Goal: Find contact information: Find contact information

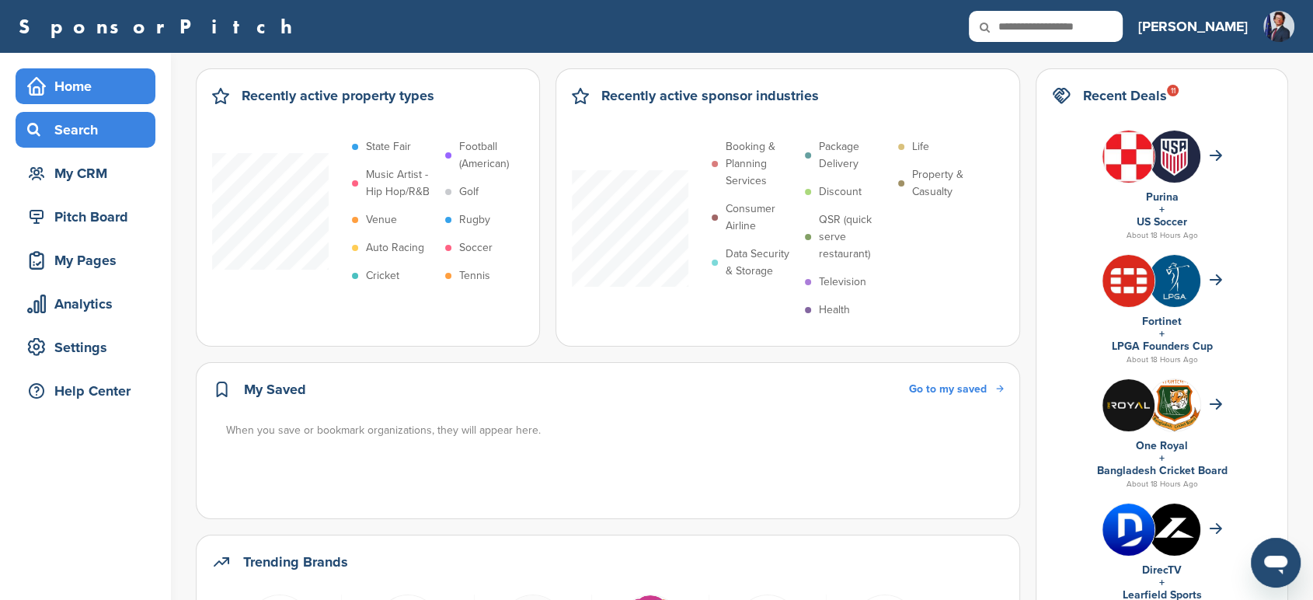
click at [130, 137] on div "Search" at bounding box center [89, 130] width 132 height 28
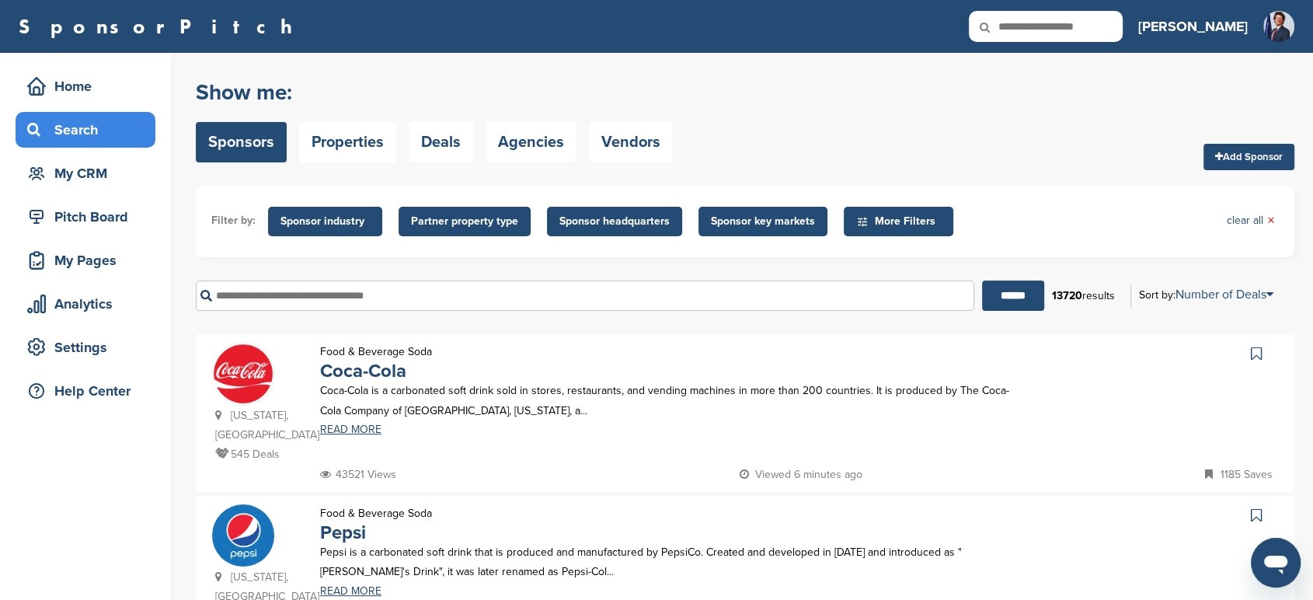
click at [356, 297] on input "text" at bounding box center [585, 295] width 778 height 30
click at [982, 280] on input "******" at bounding box center [1013, 295] width 62 height 30
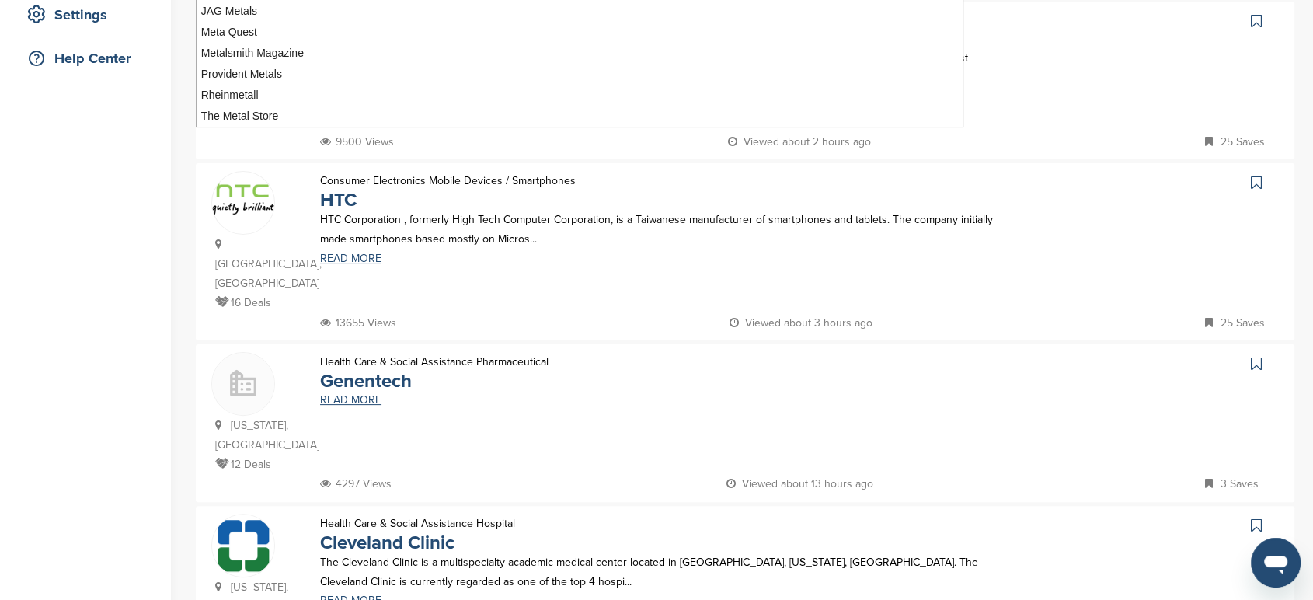
scroll to position [43, 0]
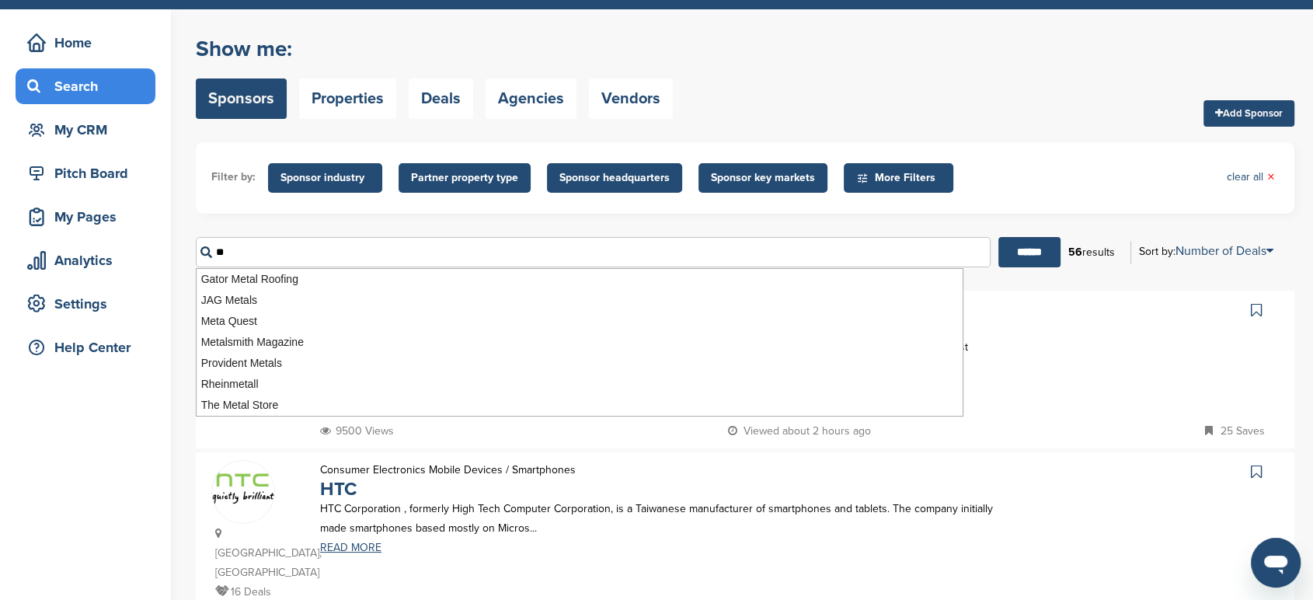
type input "*"
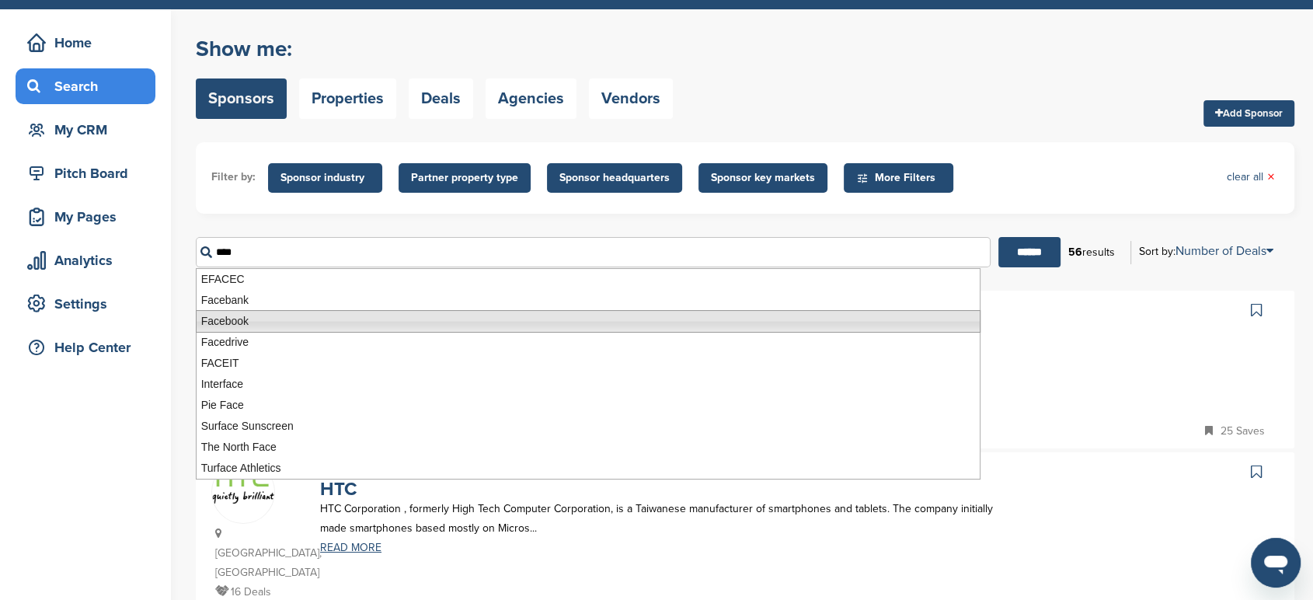
click at [288, 325] on li "Facebook" at bounding box center [588, 321] width 784 height 23
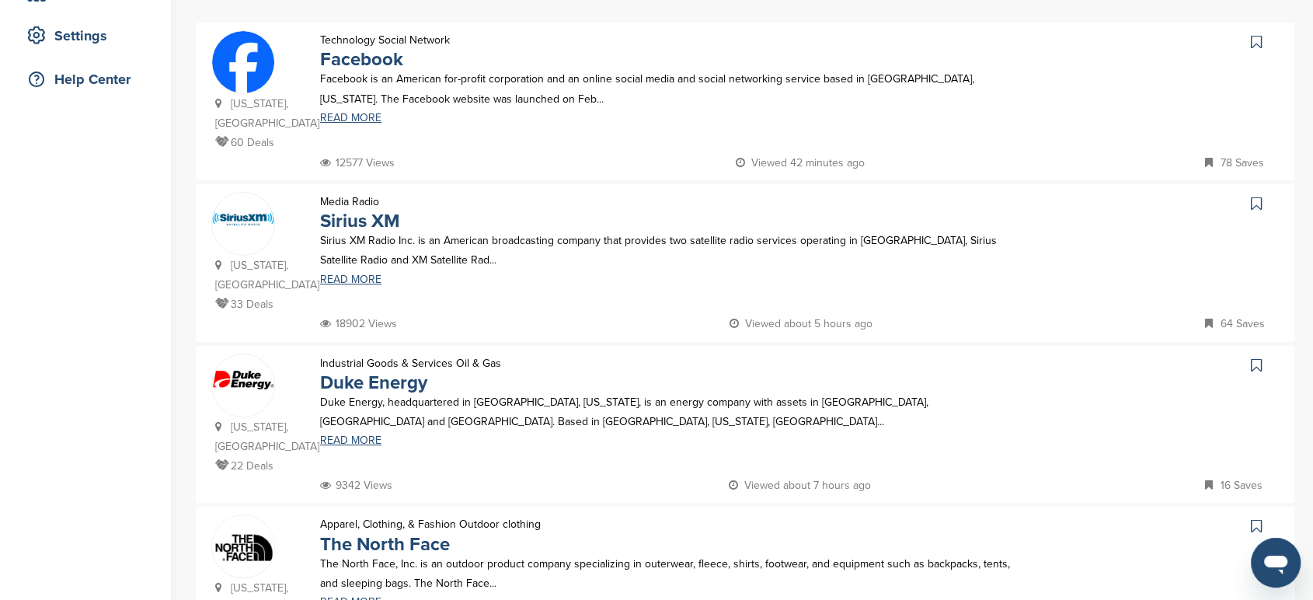
scroll to position [0, 0]
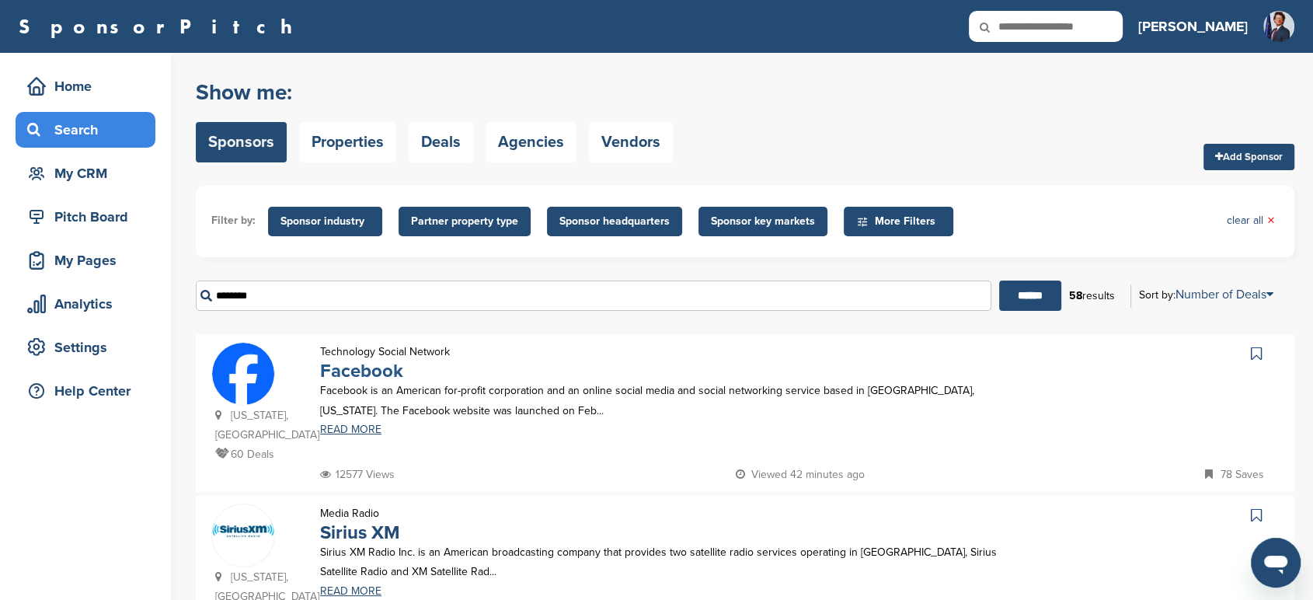
type input "********"
click at [338, 365] on link "Facebook" at bounding box center [361, 371] width 83 height 23
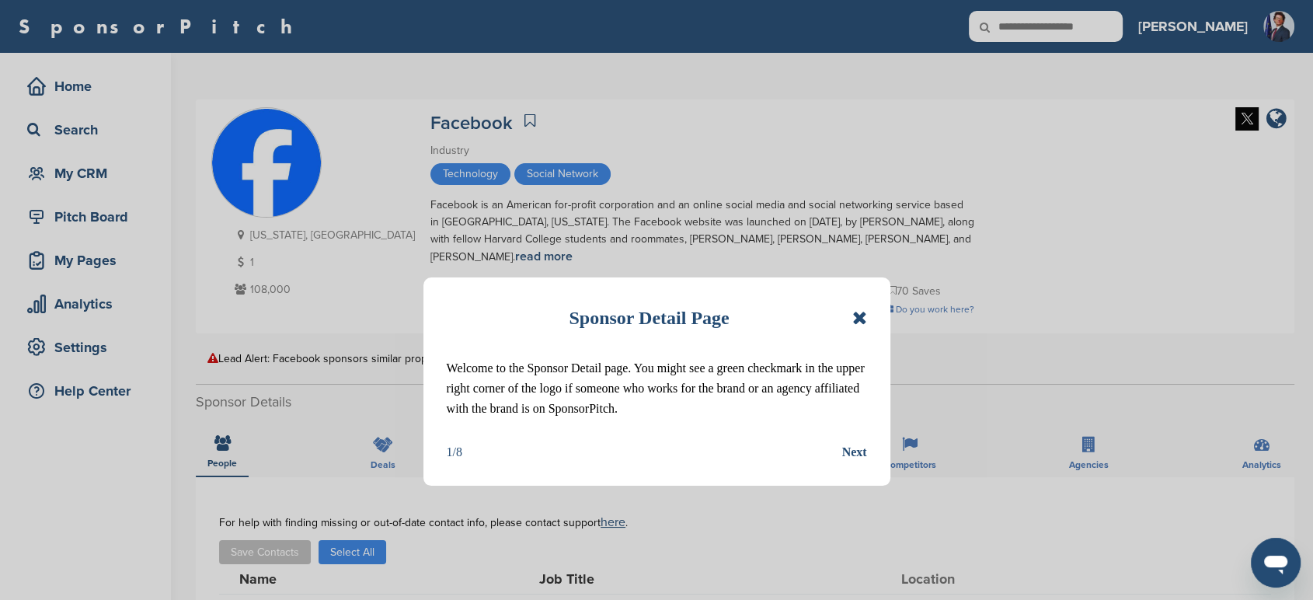
click at [853, 311] on icon at bounding box center [858, 317] width 15 height 19
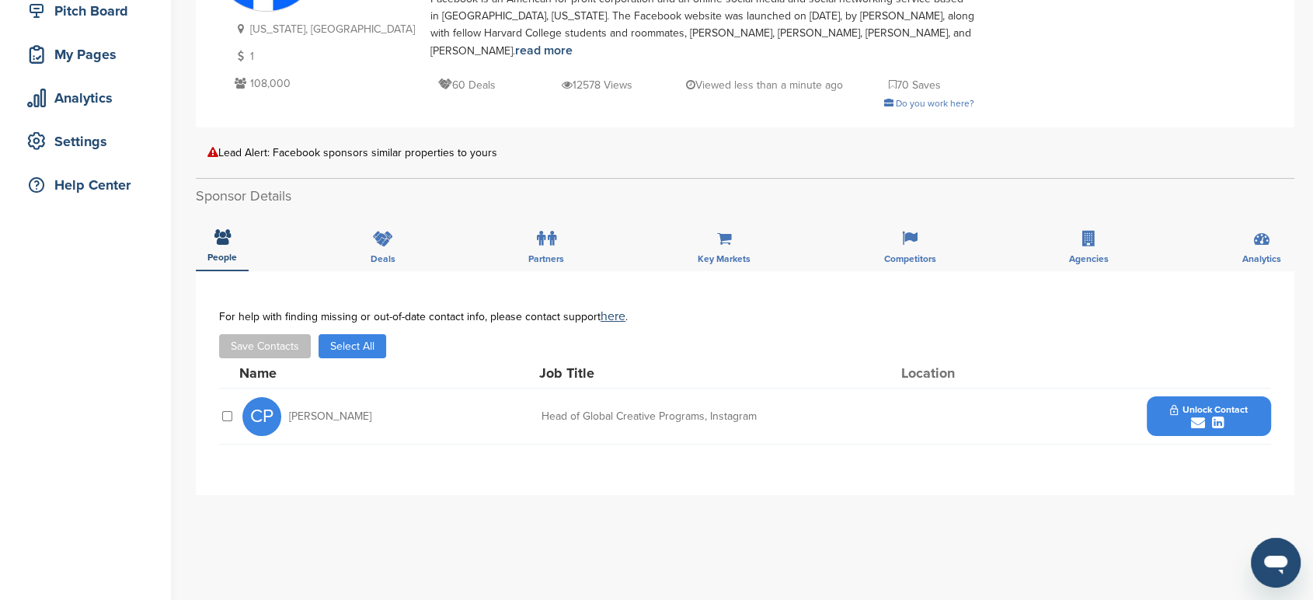
scroll to position [172, 0]
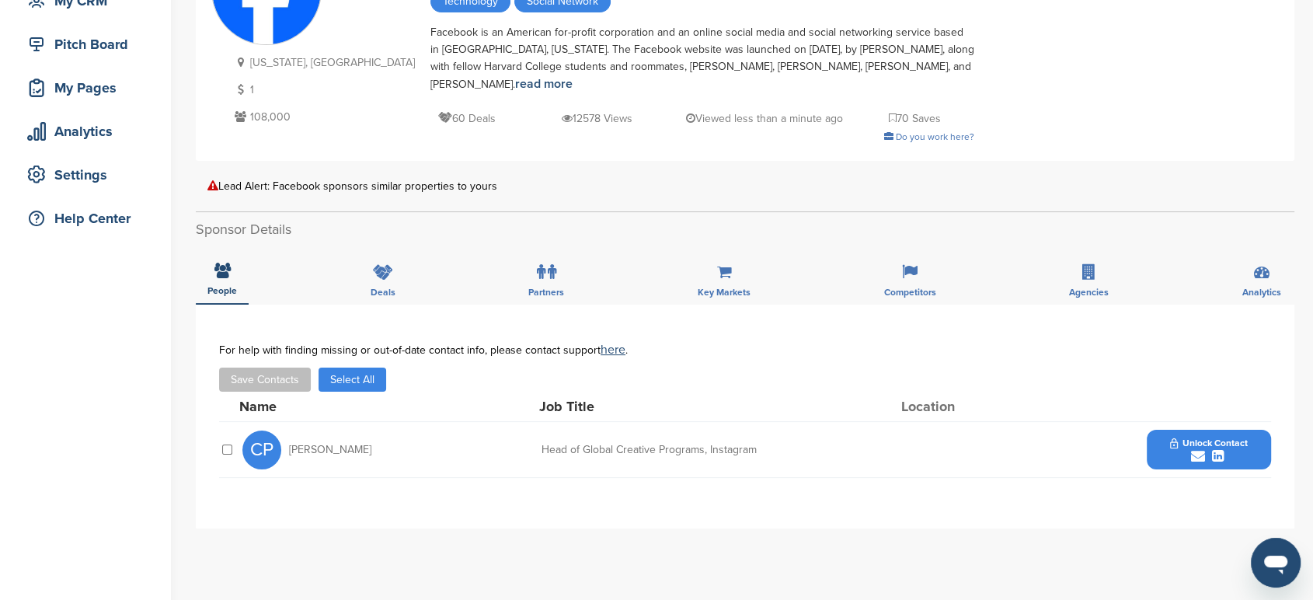
click at [1216, 454] on icon "submit" at bounding box center [1217, 456] width 12 height 14
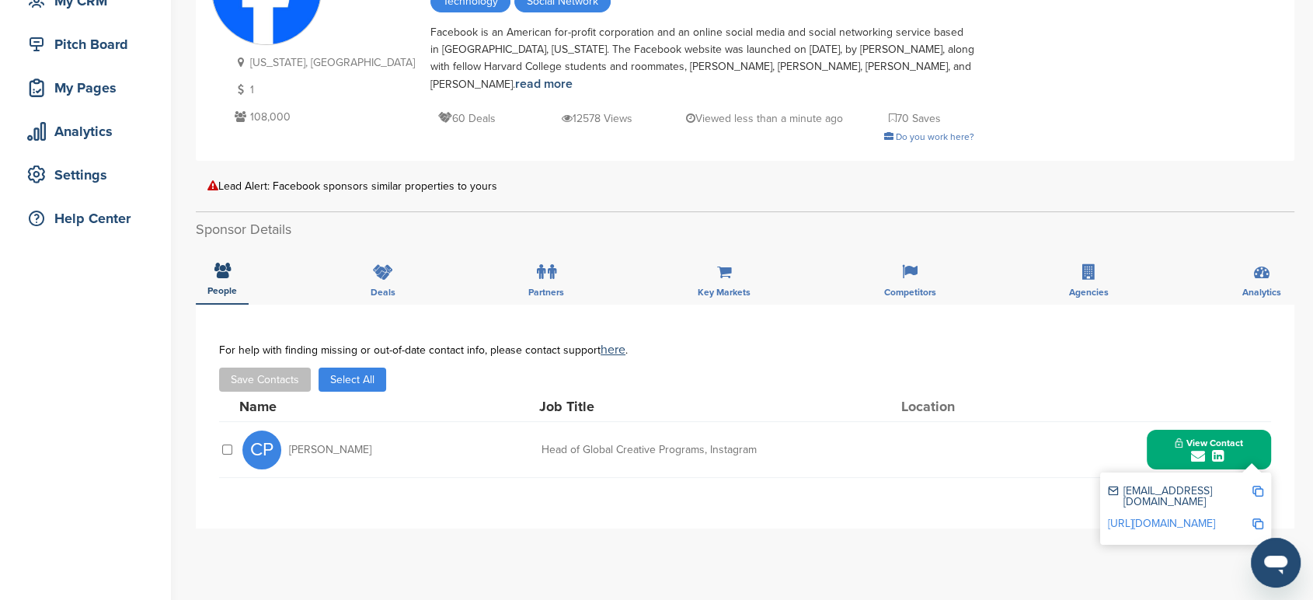
click at [1215, 516] on link "https://www.linkedin.com/in/charlesporch" at bounding box center [1161, 522] width 107 height 13
